Goal: Task Accomplishment & Management: Manage account settings

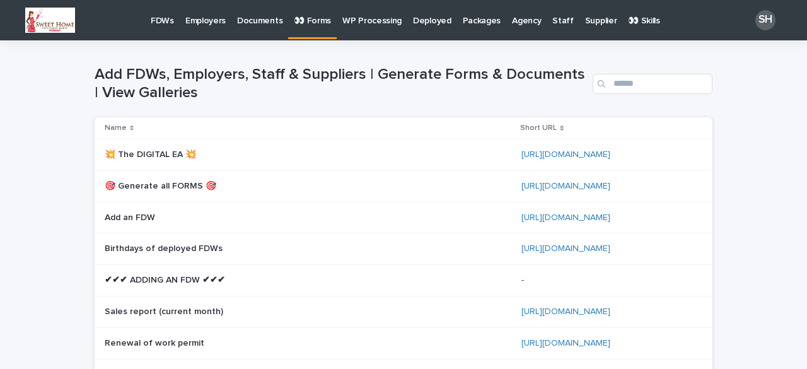
click at [168, 21] on p "FDWs" at bounding box center [162, 13] width 23 height 26
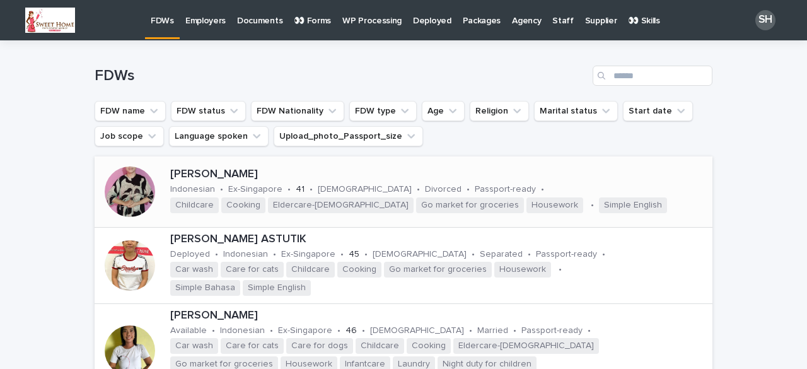
click at [149, 195] on div at bounding box center [130, 191] width 50 height 50
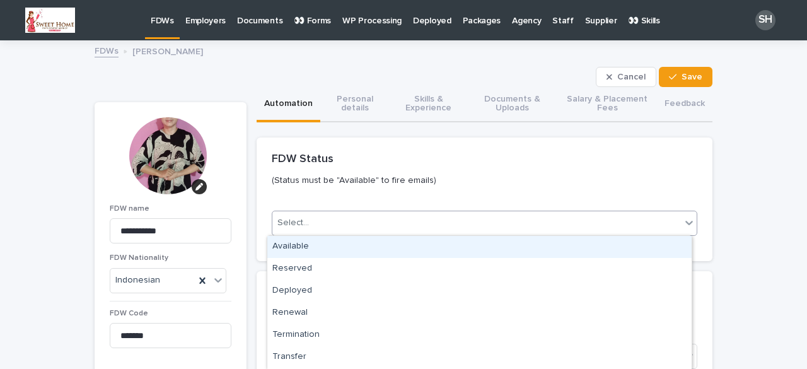
click at [292, 223] on div "Select..." at bounding box center [293, 222] width 32 height 13
click at [302, 246] on div "Available" at bounding box center [479, 247] width 424 height 22
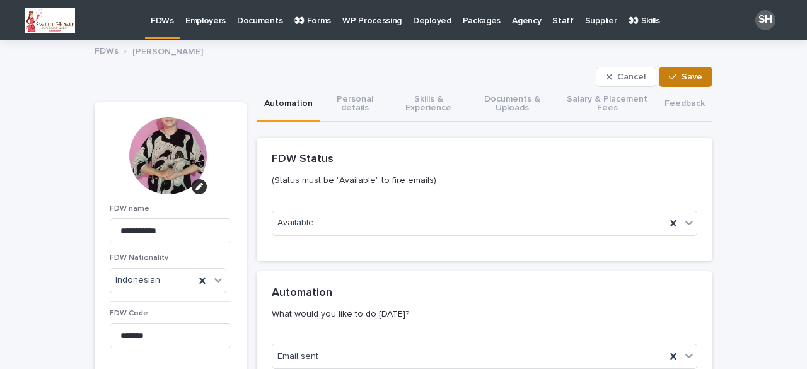
click at [689, 81] on button "Save" at bounding box center [685, 77] width 54 height 20
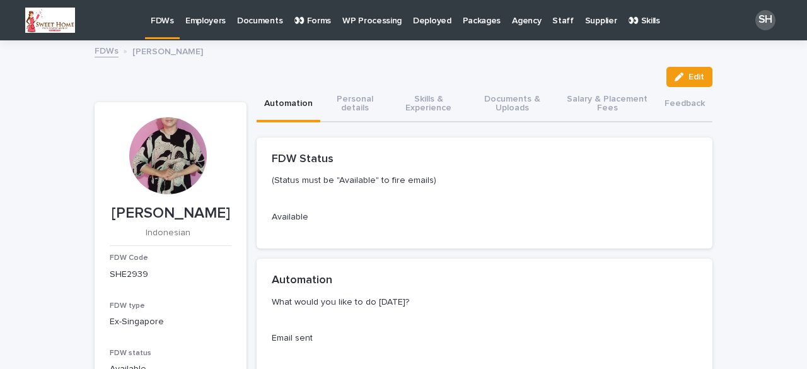
click at [156, 31] on link "FDWs" at bounding box center [162, 18] width 35 height 37
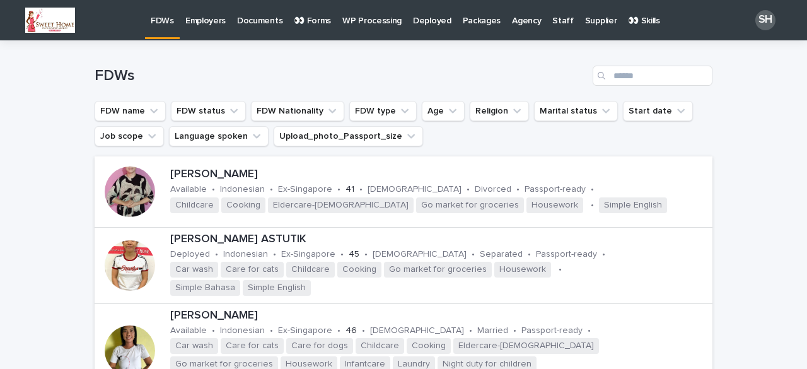
click at [163, 21] on p "FDWs" at bounding box center [162, 13] width 23 height 26
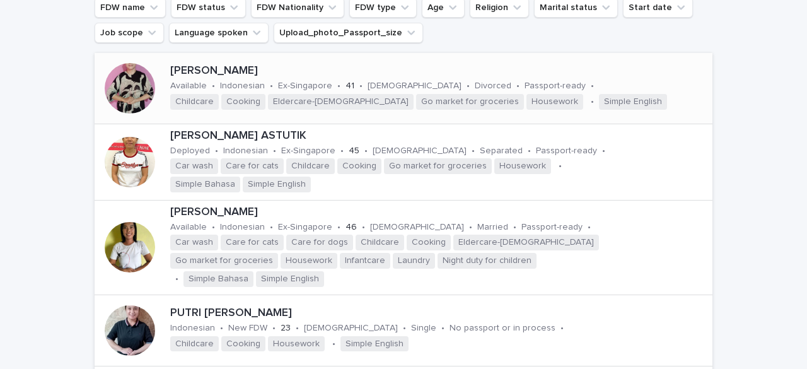
scroll to position [189, 0]
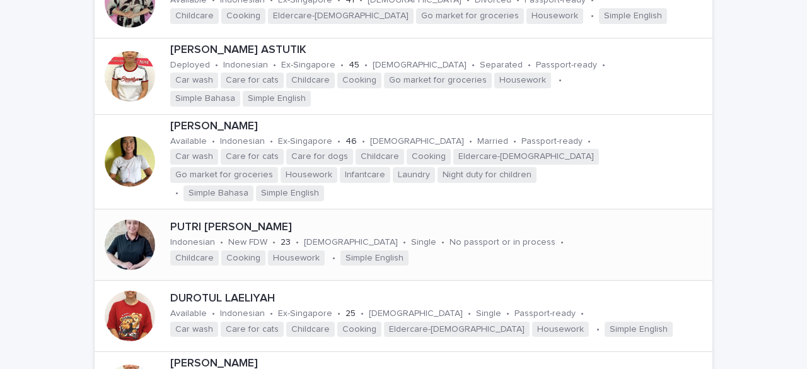
click at [123, 240] on div at bounding box center [130, 244] width 50 height 50
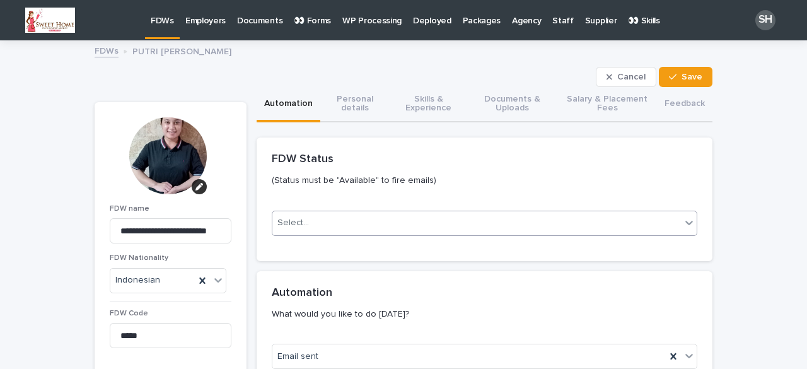
click at [289, 230] on div "Select..." at bounding box center [476, 222] width 408 height 21
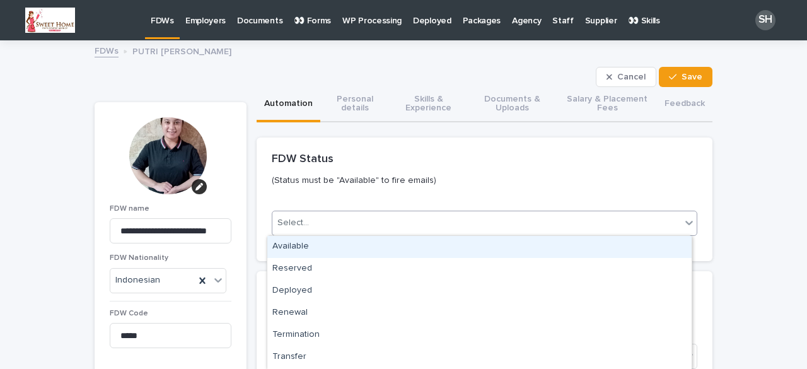
click at [292, 241] on div "Available" at bounding box center [479, 247] width 424 height 22
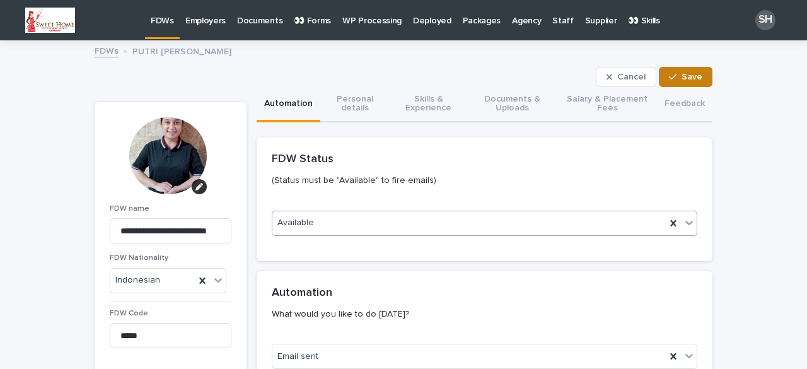
click at [669, 73] on icon "button" at bounding box center [673, 76] width 8 height 9
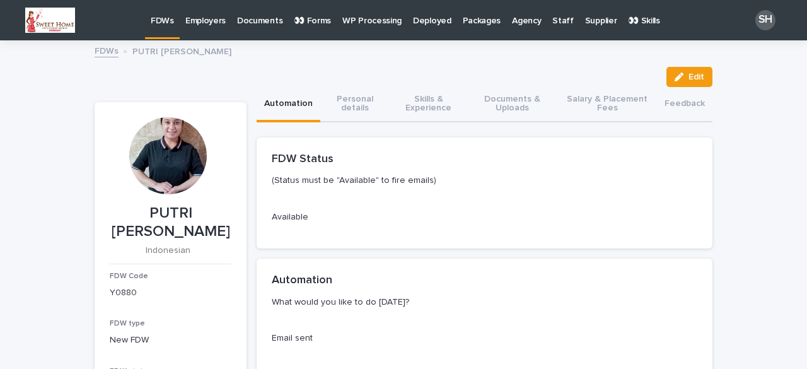
click at [156, 18] on p "FDWs" at bounding box center [162, 13] width 23 height 26
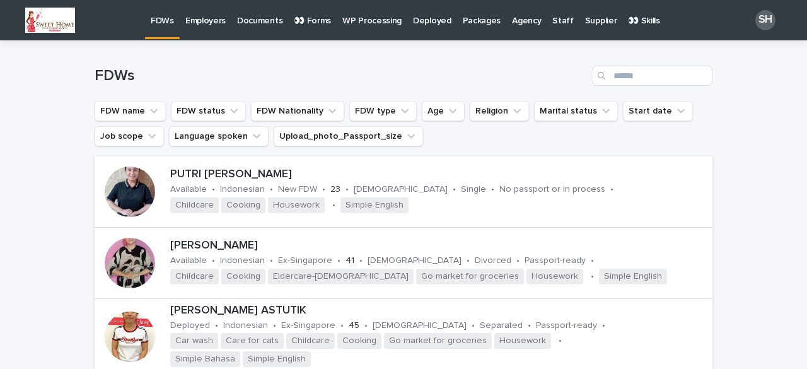
click at [302, 20] on p "👀 Forms" at bounding box center [312, 13] width 37 height 26
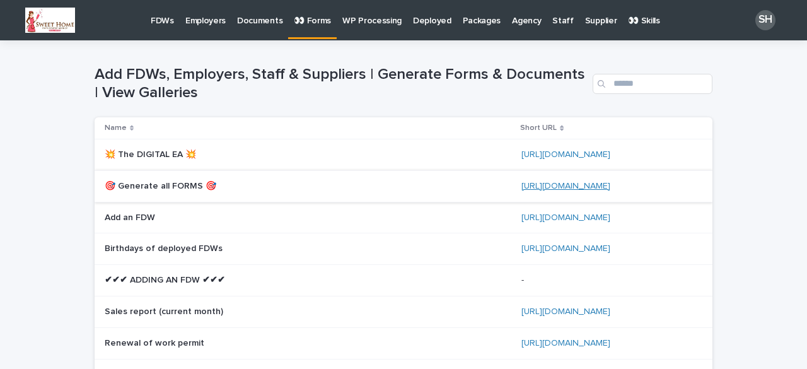
click at [568, 187] on link "[URL][DOMAIN_NAME]" at bounding box center [565, 185] width 89 height 9
